Goal: Find specific page/section: Find specific page/section

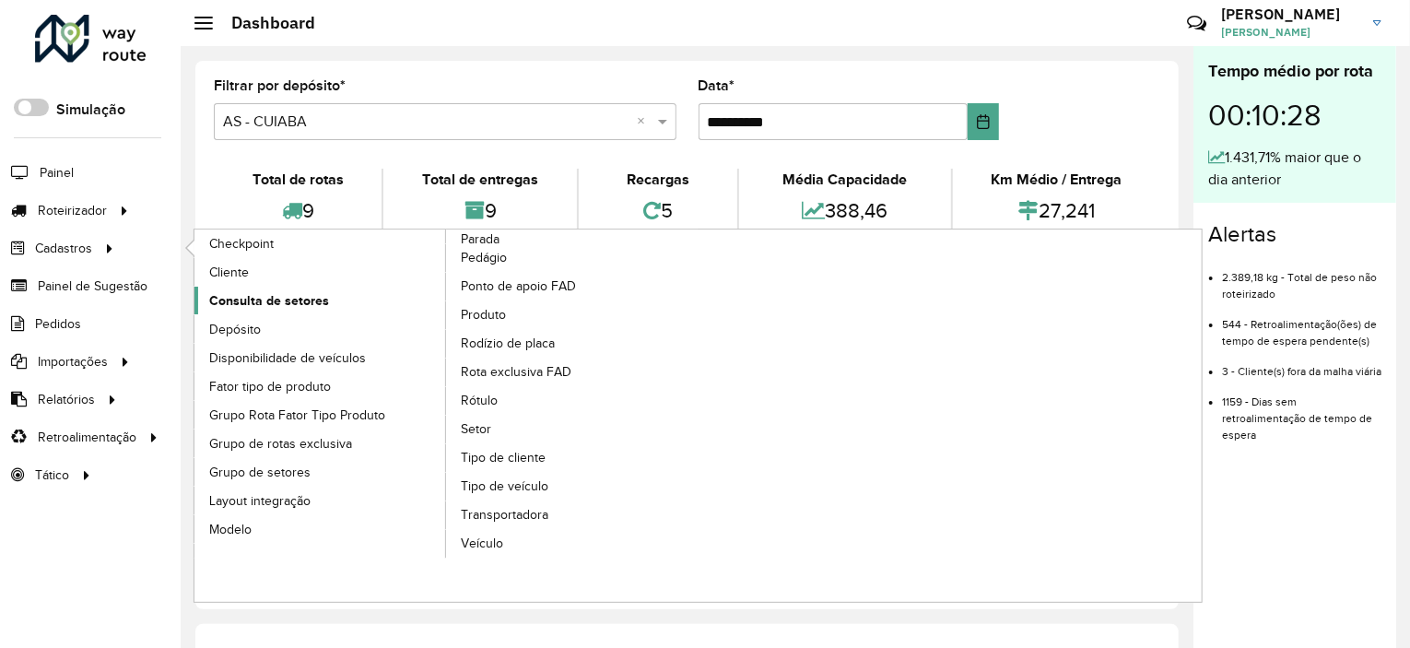
click at [291, 294] on span "Consulta de setores" at bounding box center [269, 300] width 120 height 19
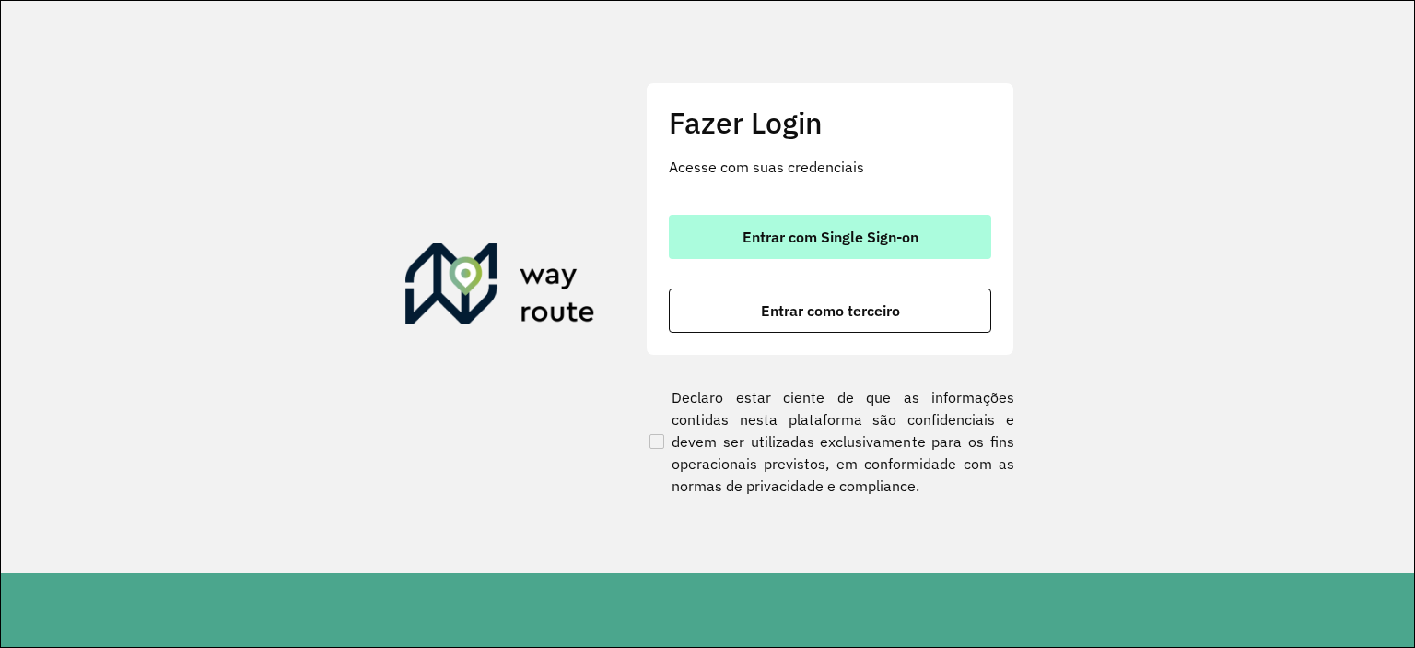
click at [786, 224] on button "Entrar com Single Sign-on" at bounding box center [830, 237] width 322 height 44
